Goal: Information Seeking & Learning: Learn about a topic

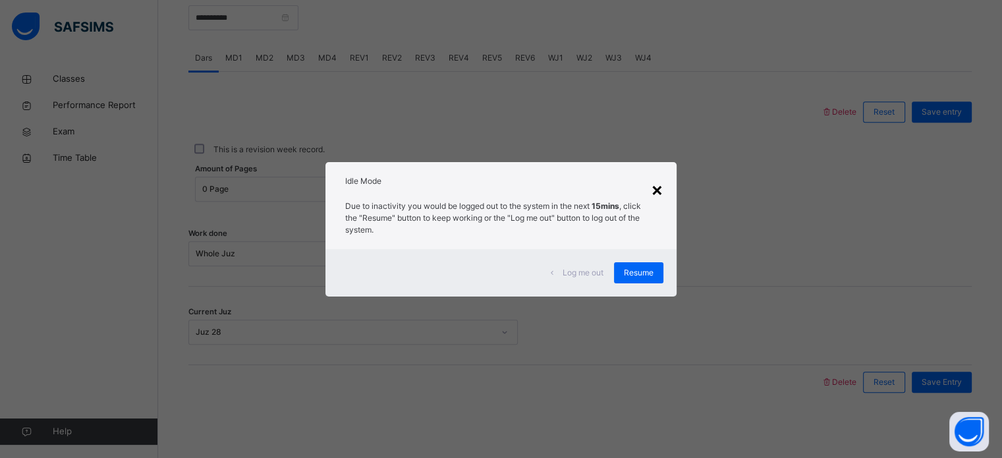
scroll to position [531, 0]
click at [661, 196] on div "×" at bounding box center [657, 189] width 13 height 28
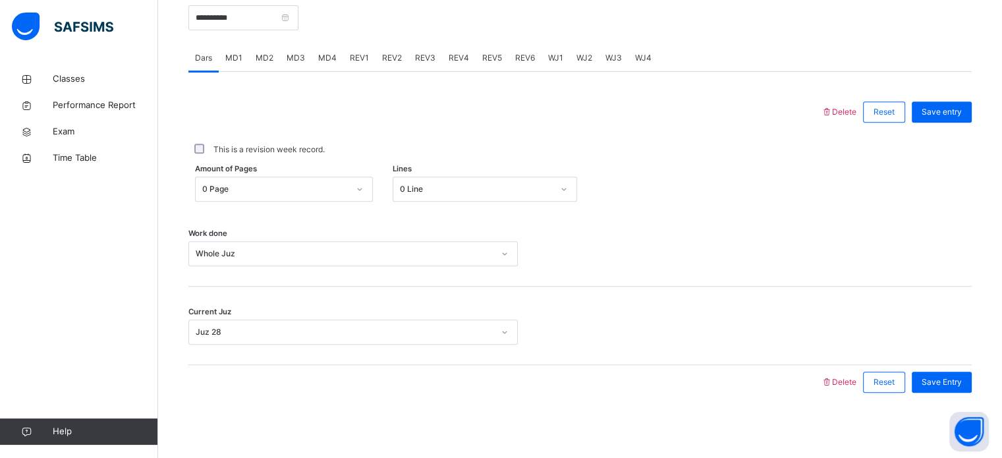
drag, startPoint x: 426, startPoint y: 0, endPoint x: 691, endPoint y: 49, distance: 269.3
click at [691, 49] on div "Dars MD1 MD2 MD3 MD4 REV1 REV2 REV3 REV4 REV5 REV6 WJ1 WJ2 WJ3 WJ4" at bounding box center [579, 58] width 783 height 27
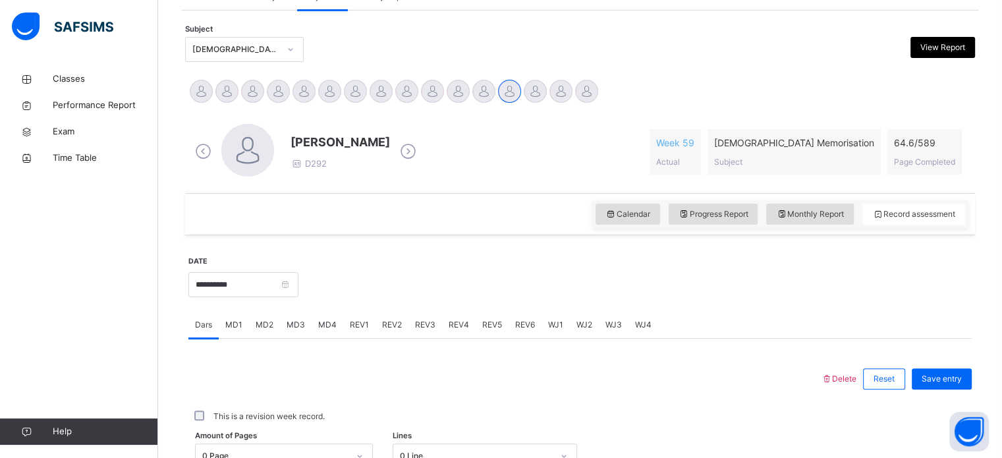
scroll to position [256, 0]
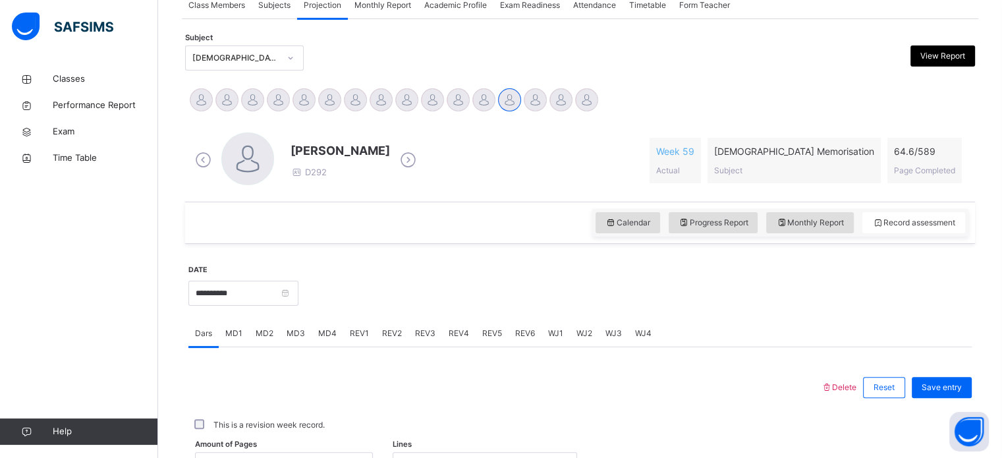
click at [379, 7] on span "Monthly Report" at bounding box center [382, 5] width 57 height 12
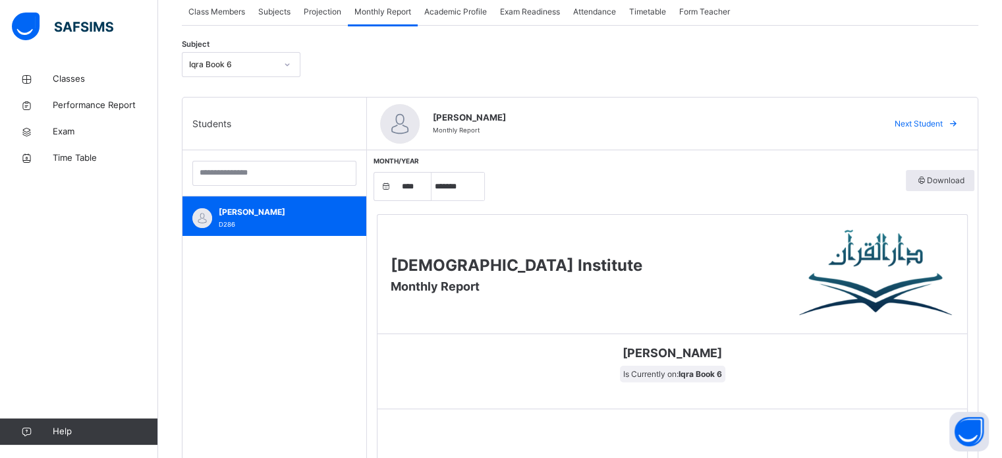
scroll to position [248, 0]
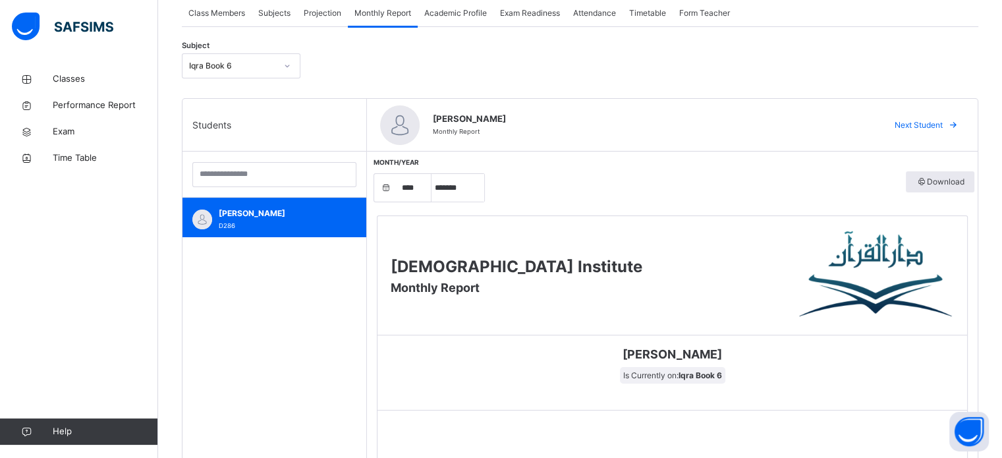
click at [266, 68] on div "Iqra Book 6" at bounding box center [232, 66] width 87 height 12
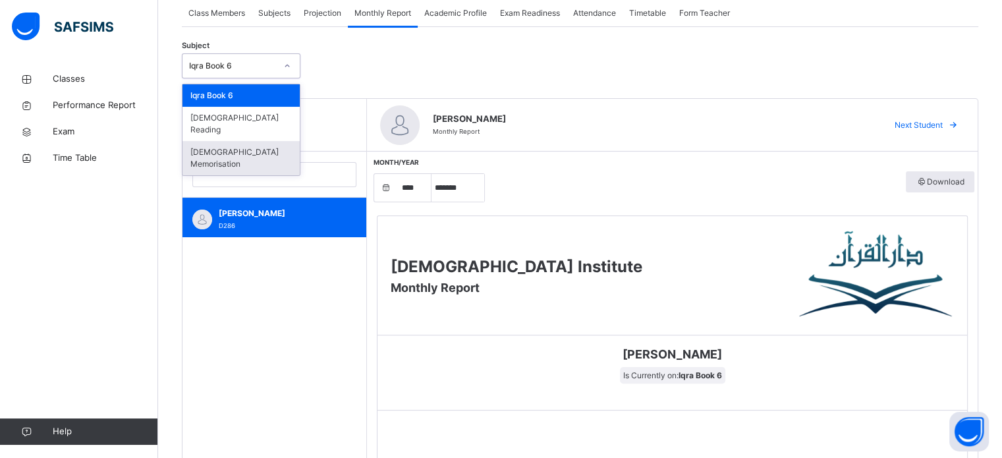
click at [241, 141] on div "[DEMOGRAPHIC_DATA] Memorisation" at bounding box center [240, 158] width 117 height 34
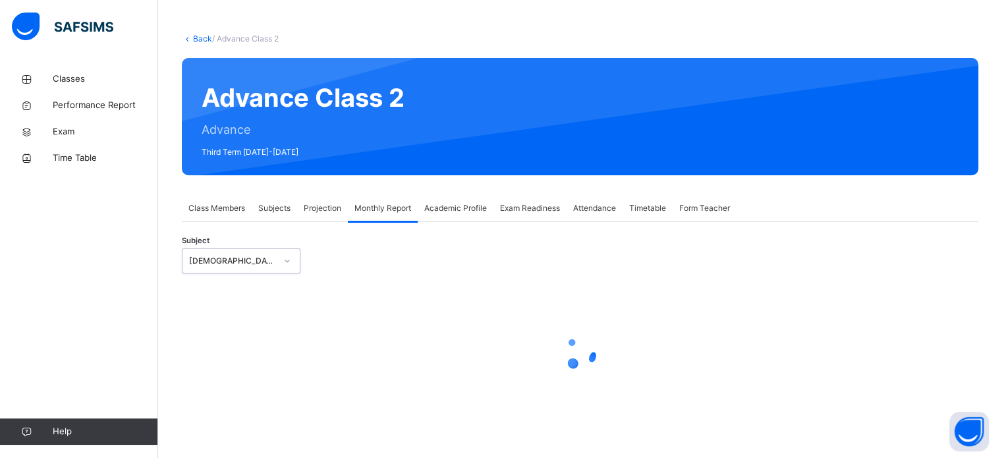
scroll to position [0, 0]
select select "****"
select select "*"
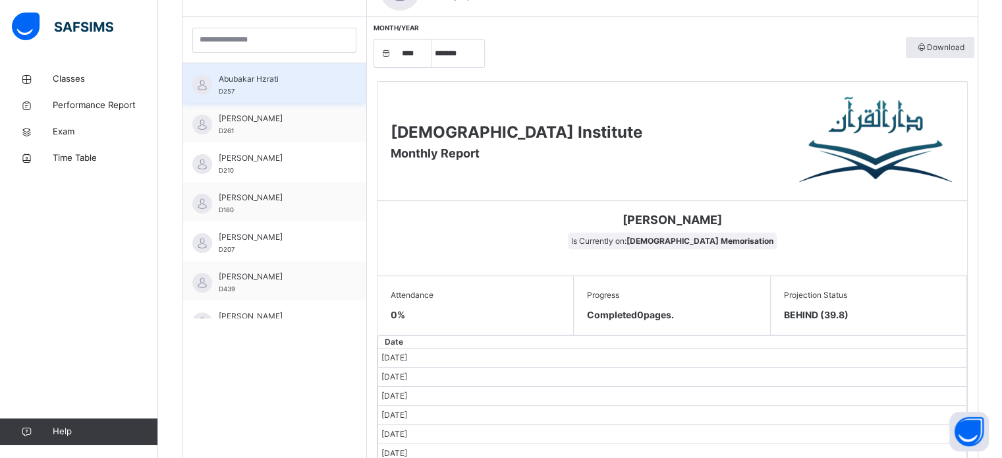
click at [281, 73] on span "Abubakar Hzrati" at bounding box center [278, 79] width 118 height 12
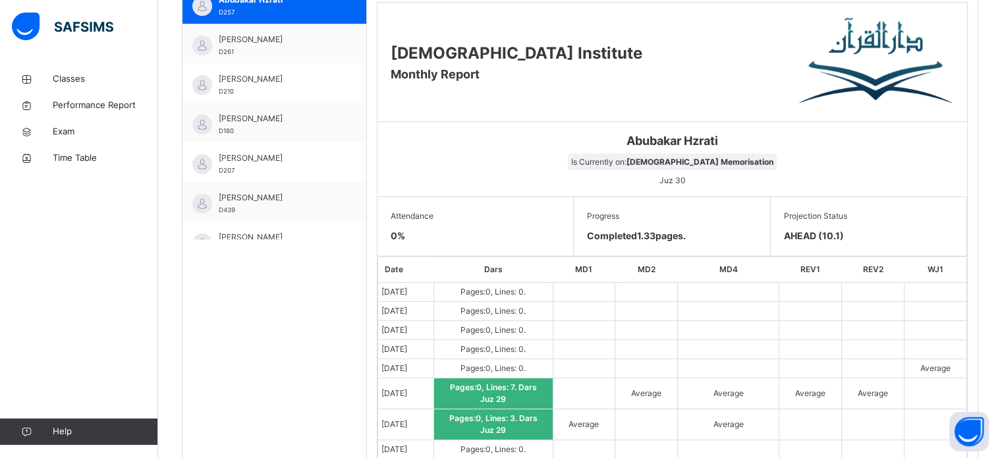
scroll to position [460, 0]
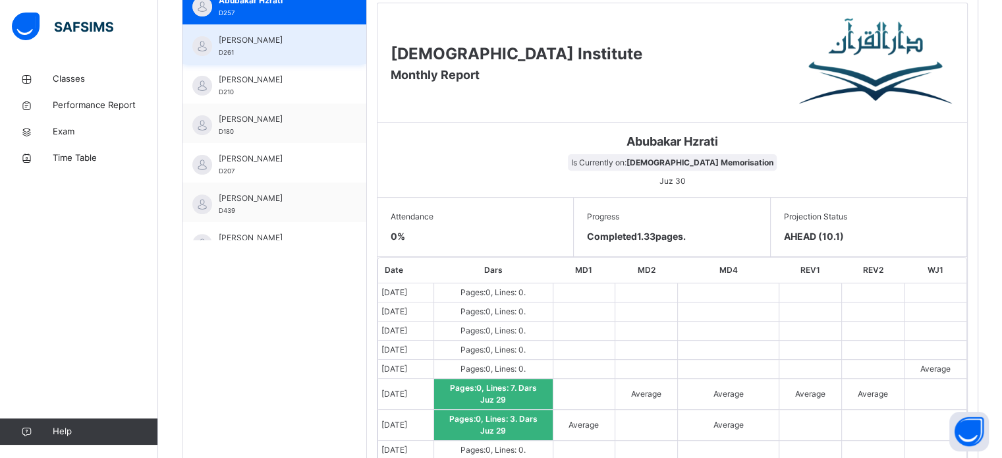
click at [242, 38] on span "[PERSON_NAME]" at bounding box center [278, 40] width 118 height 12
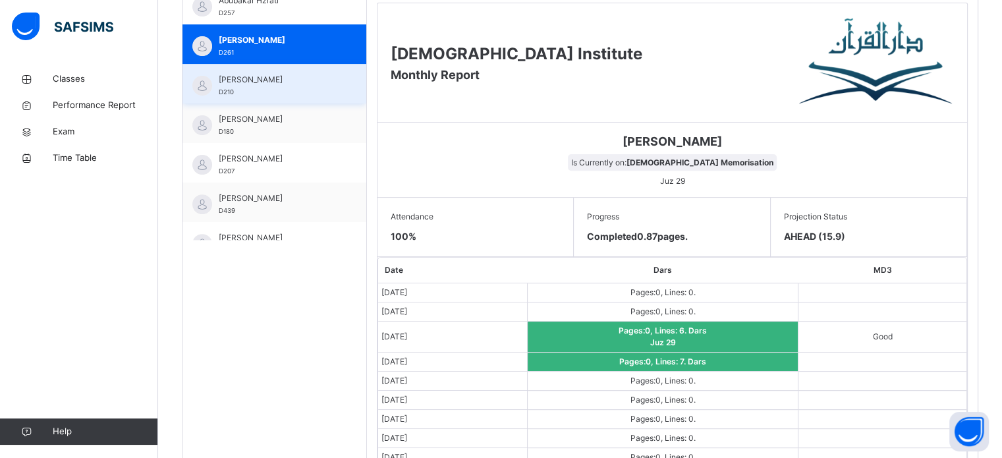
click at [252, 83] on span "[PERSON_NAME]" at bounding box center [278, 80] width 118 height 12
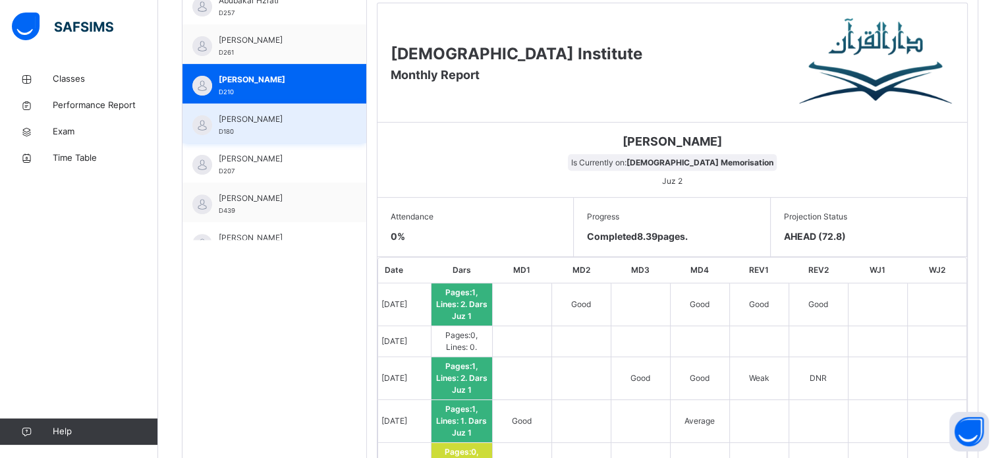
click at [231, 131] on span "D180" at bounding box center [226, 131] width 15 height 7
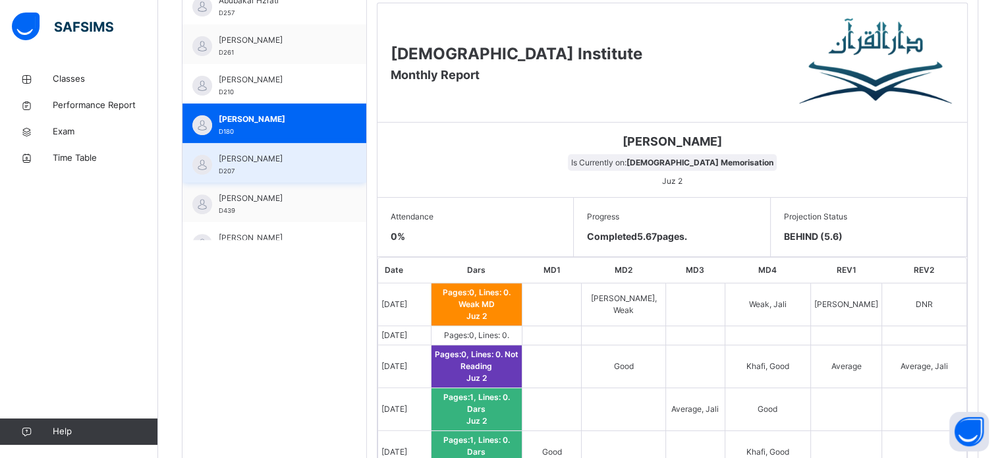
click at [227, 156] on span "[PERSON_NAME]" at bounding box center [278, 159] width 118 height 12
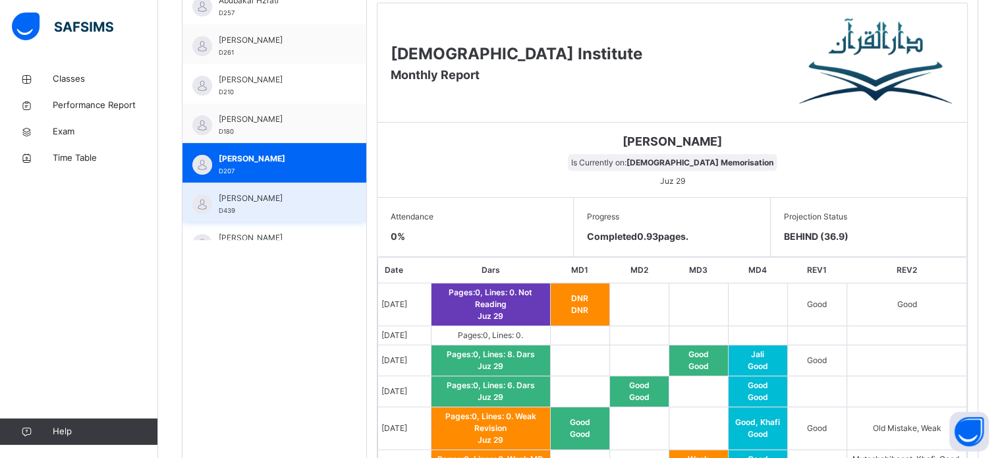
click at [229, 193] on span "[PERSON_NAME]" at bounding box center [278, 198] width 118 height 12
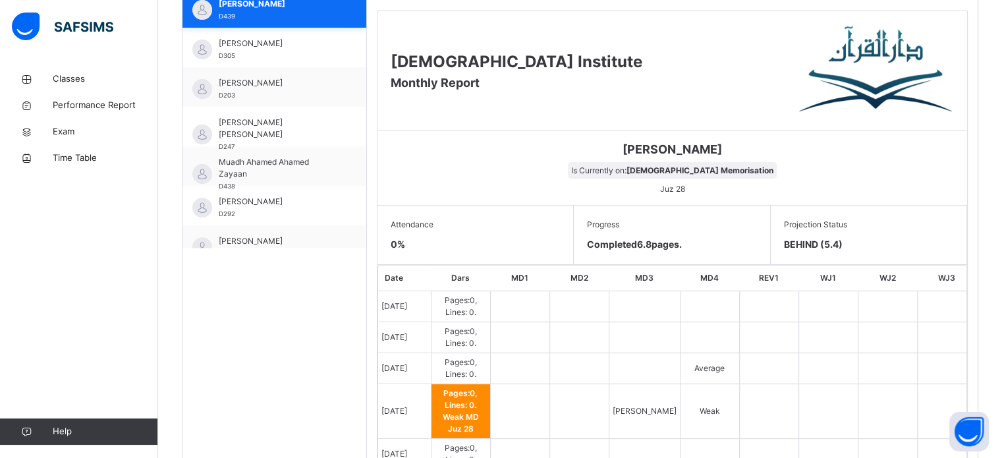
scroll to position [202, 0]
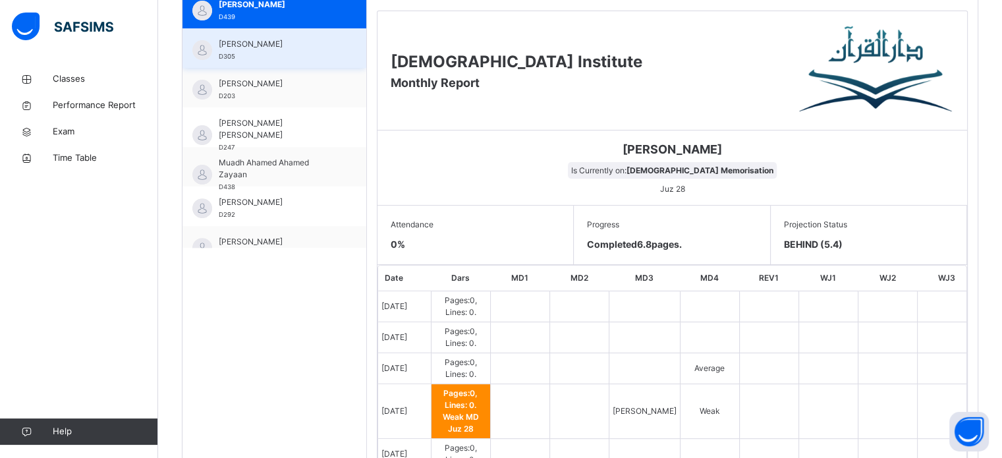
click at [245, 45] on span "[PERSON_NAME]" at bounding box center [278, 44] width 118 height 12
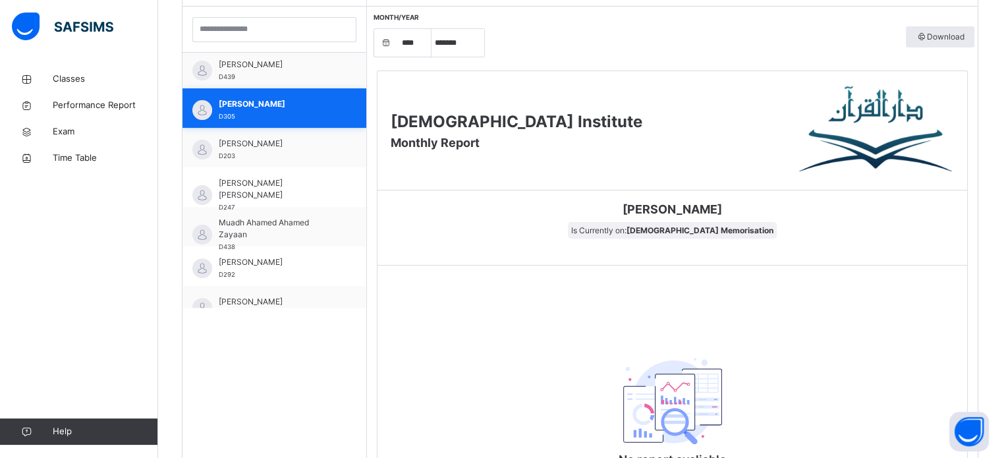
scroll to position [452, 0]
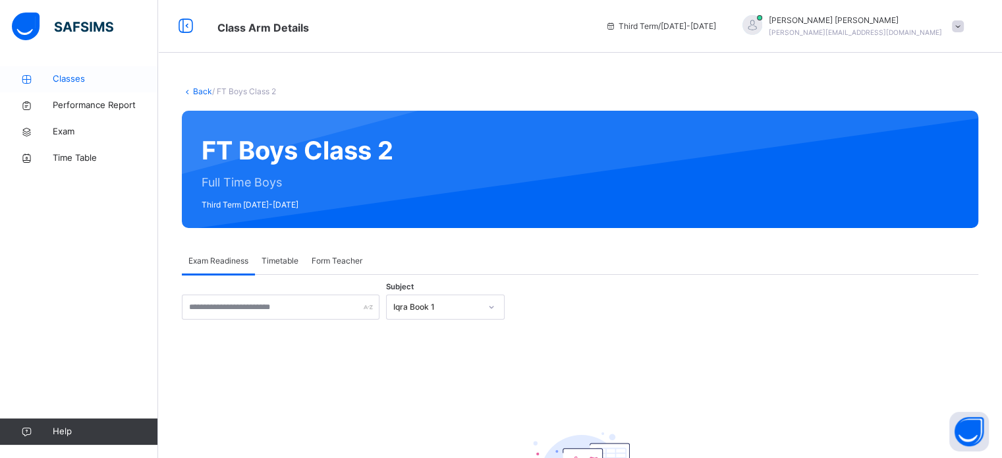
drag, startPoint x: 0, startPoint y: 0, endPoint x: 82, endPoint y: 76, distance: 111.9
click at [82, 76] on span "Classes" at bounding box center [105, 78] width 105 height 13
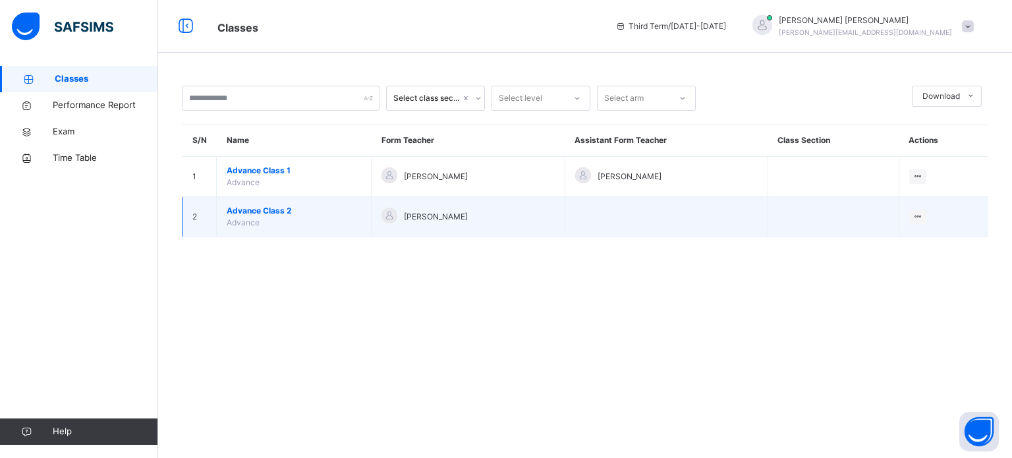
click at [422, 215] on span "[PERSON_NAME]" at bounding box center [436, 217] width 64 height 12
click at [478, 210] on div "[PERSON_NAME]" at bounding box center [467, 216] width 173 height 19
click at [295, 223] on td "Advance Class 2 Advance" at bounding box center [294, 217] width 155 height 40
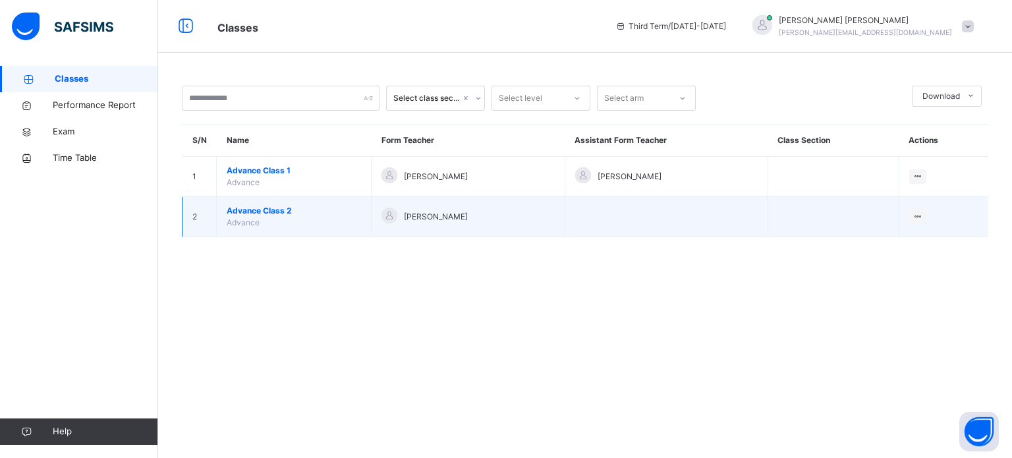
click at [295, 223] on td "Advance Class 2 Advance" at bounding box center [294, 217] width 155 height 40
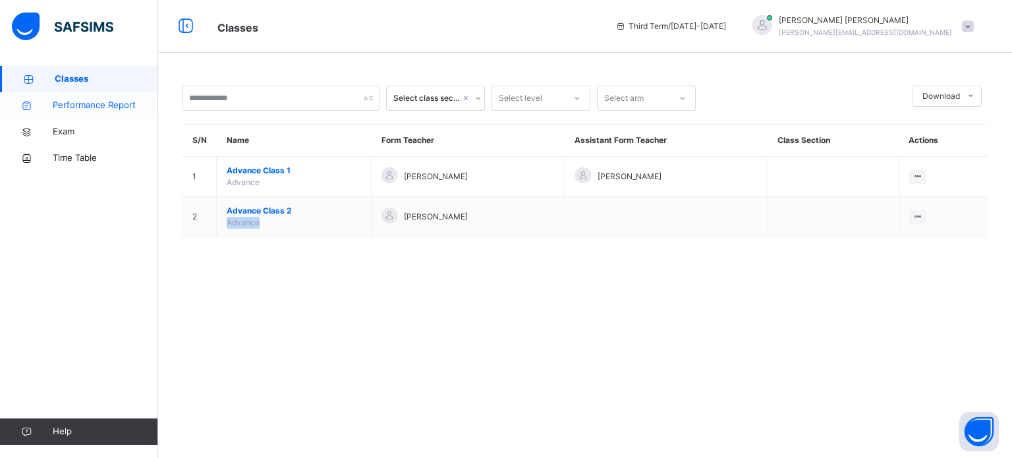
click at [105, 114] on link "Performance Report" at bounding box center [79, 105] width 158 height 26
select select "****"
select select "*"
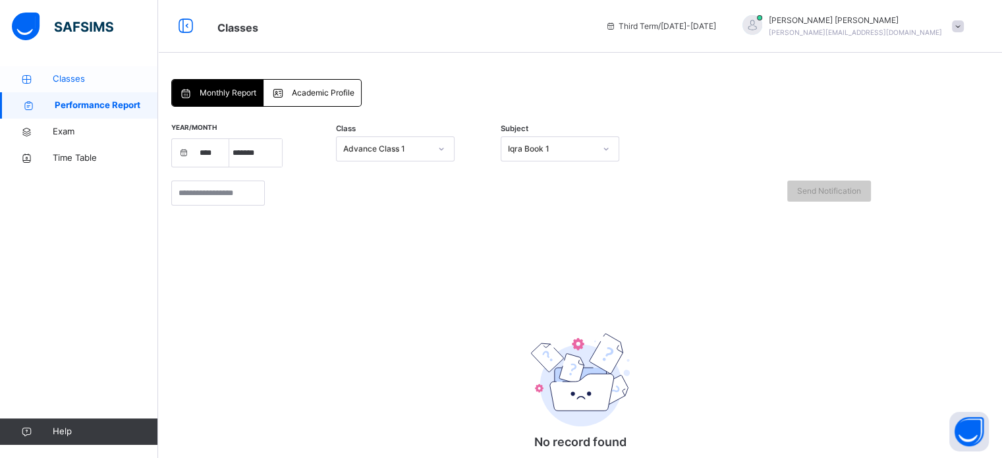
click at [92, 81] on span "Classes" at bounding box center [105, 78] width 105 height 13
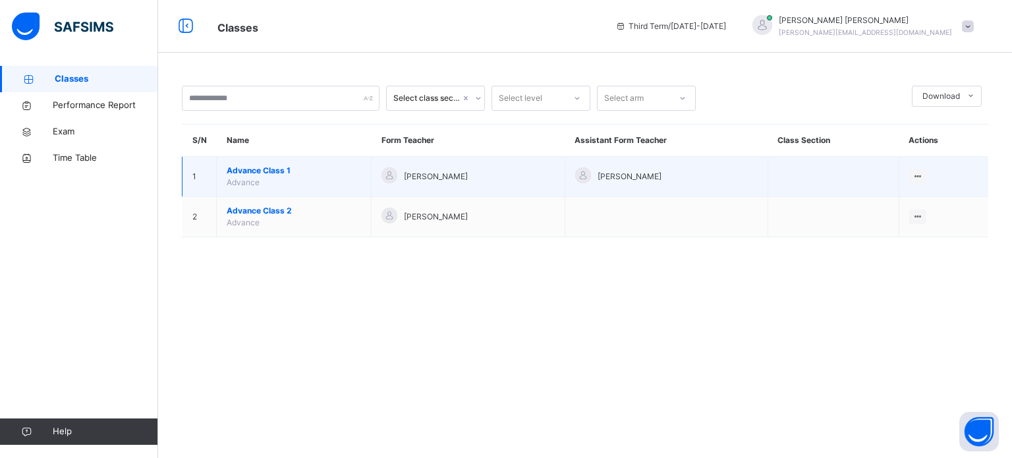
click at [307, 171] on span "Advance Class 1" at bounding box center [294, 171] width 134 height 12
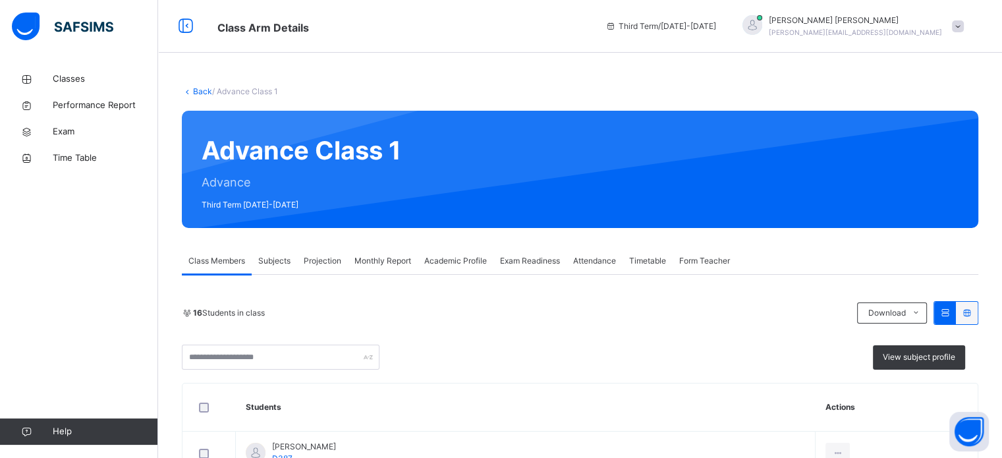
click at [188, 92] on icon at bounding box center [187, 91] width 11 height 10
click at [201, 90] on link "Back" at bounding box center [202, 91] width 19 height 10
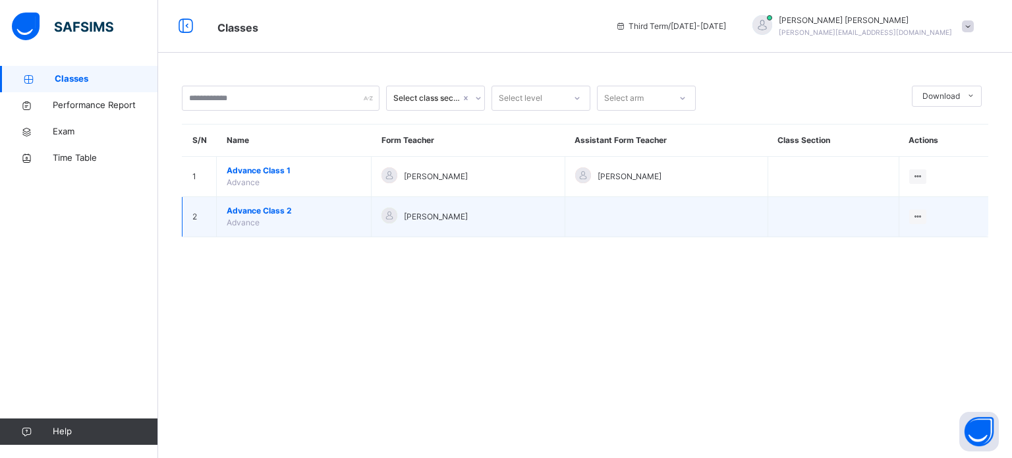
click at [337, 212] on span "Advance Class 2" at bounding box center [294, 211] width 134 height 12
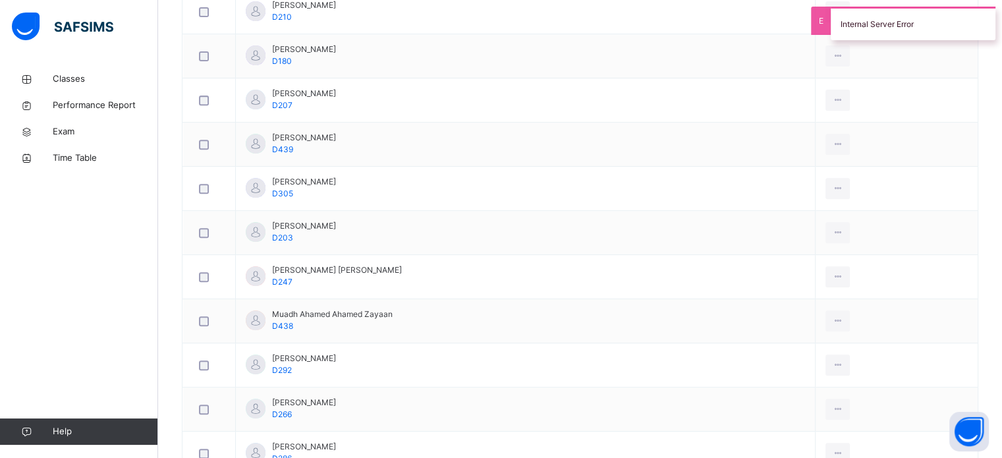
scroll to position [530, 0]
